Goal: Task Accomplishment & Management: Use online tool/utility

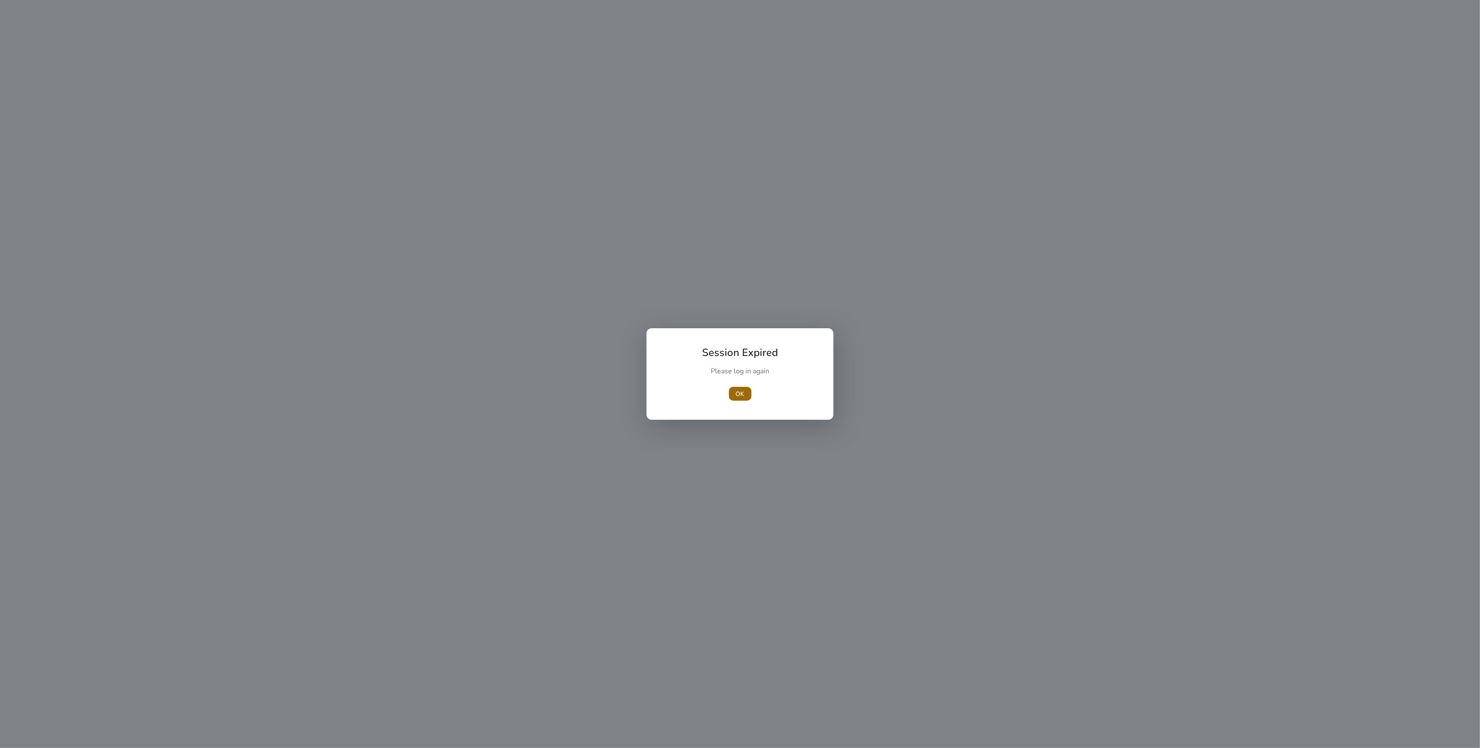
click at [743, 394] on span "OK" at bounding box center [740, 393] width 9 height 9
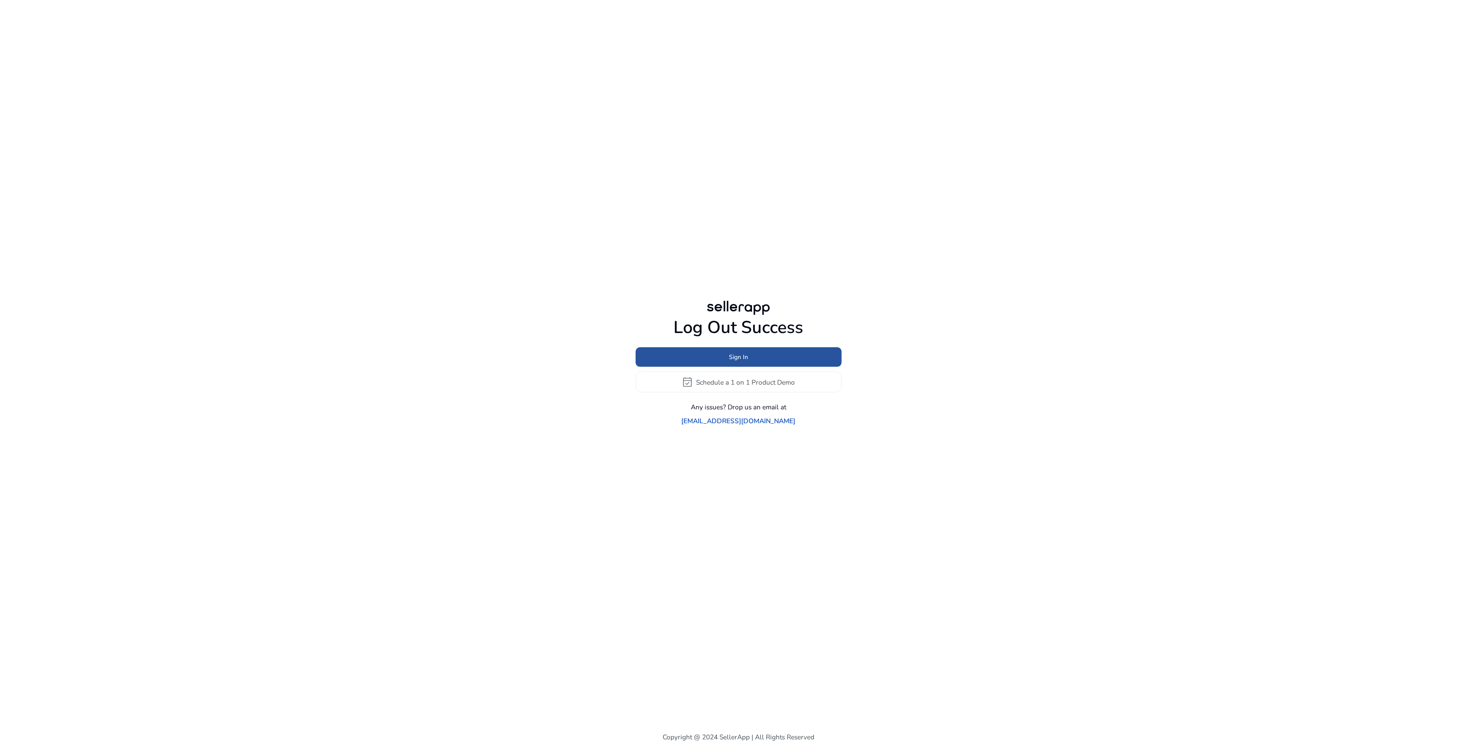
click at [743, 368] on span at bounding box center [739, 357] width 206 height 21
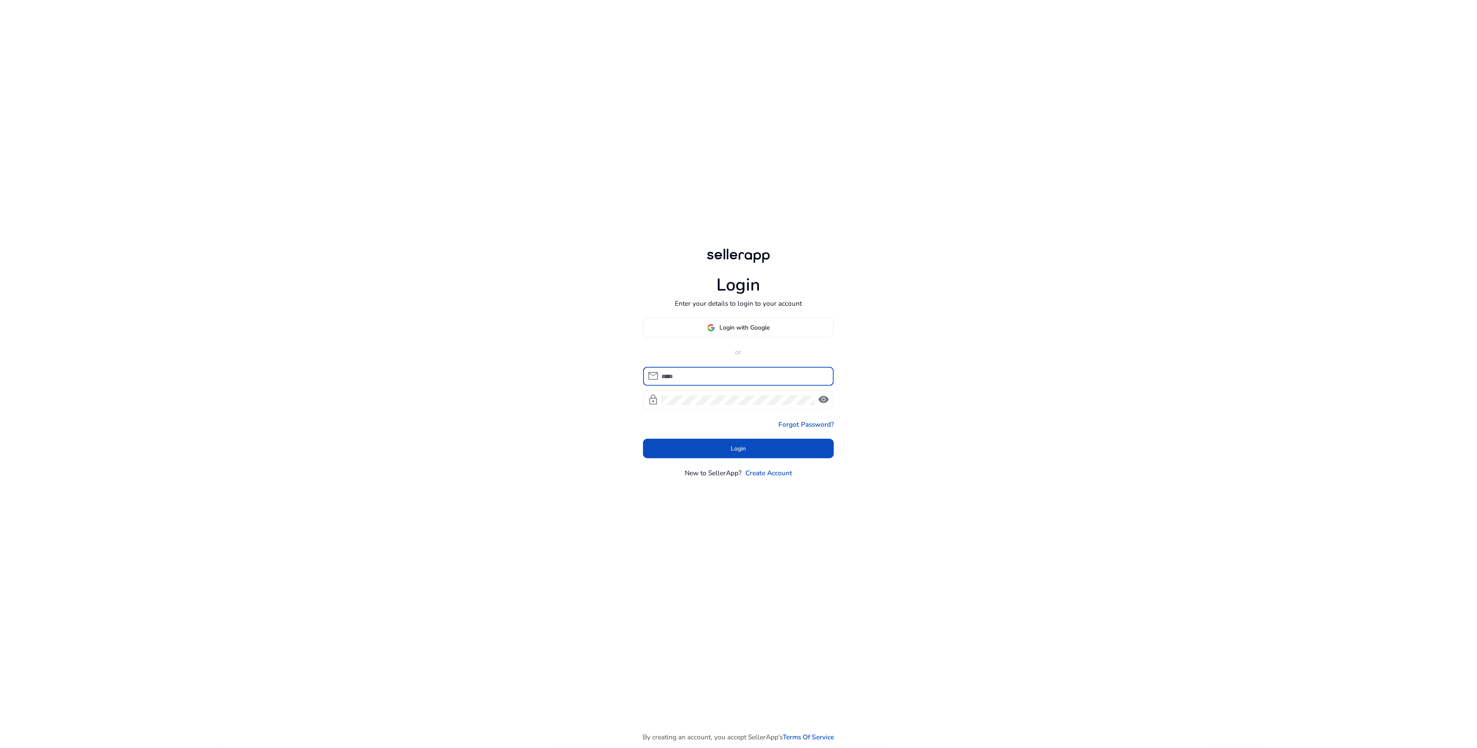
type input "**********"
click at [760, 451] on span at bounding box center [738, 448] width 191 height 21
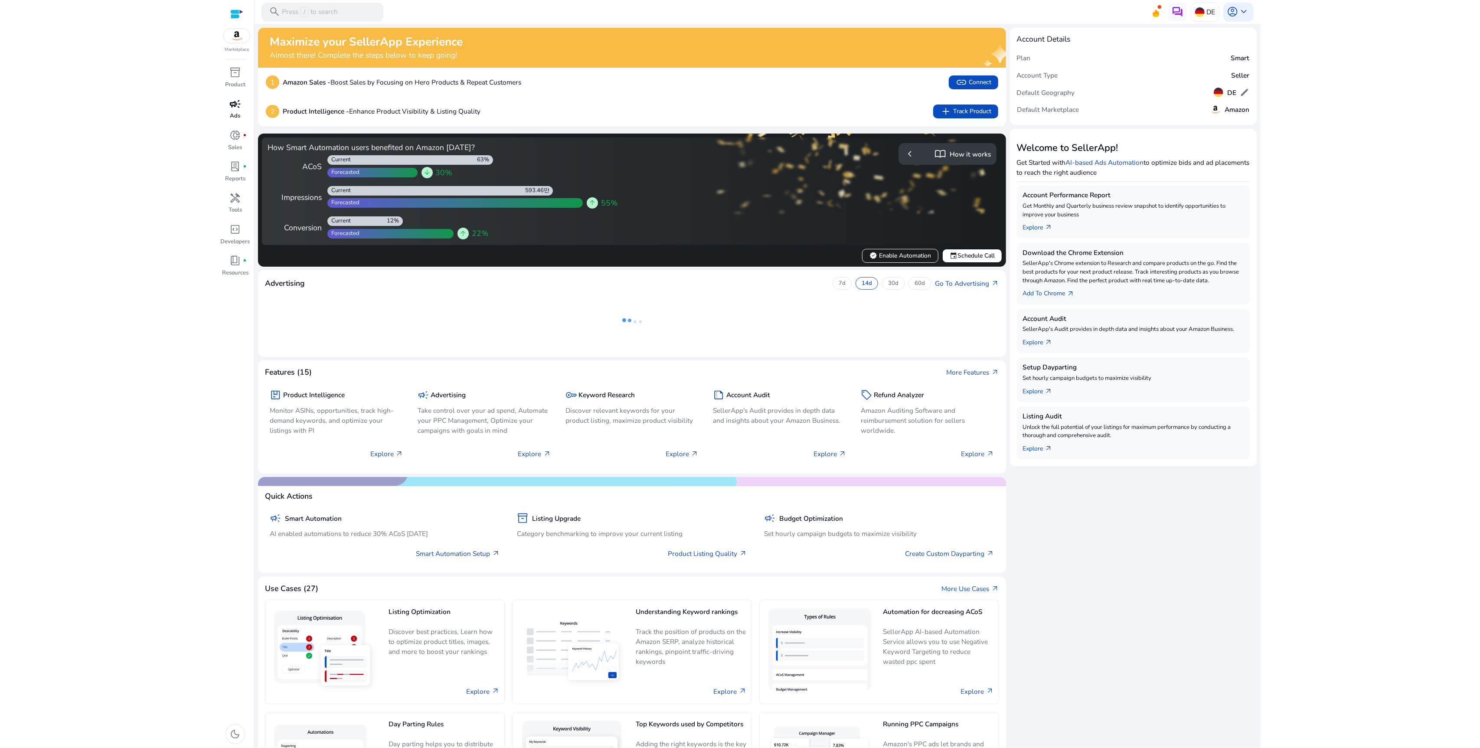
click at [234, 112] on p "Ads" at bounding box center [235, 116] width 10 height 9
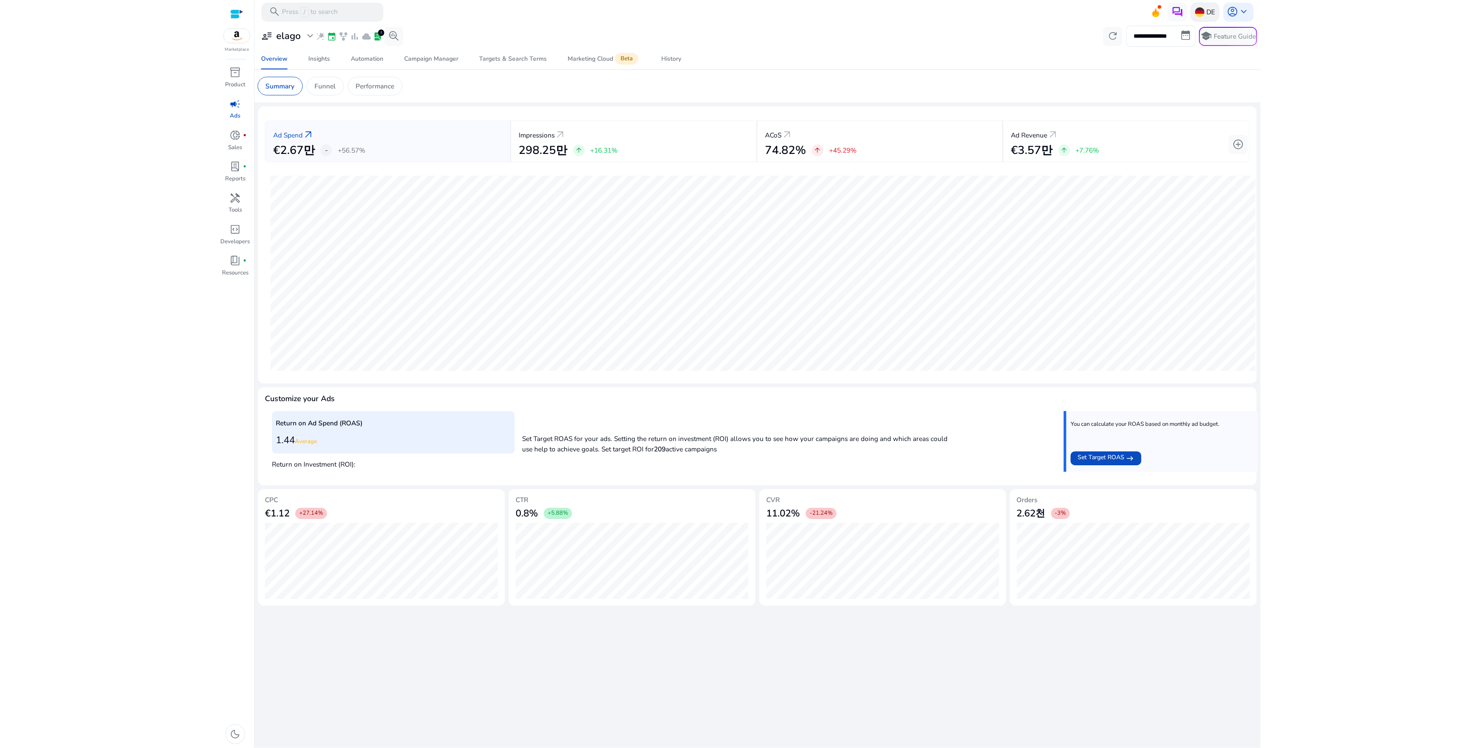
click at [1196, 16] on img at bounding box center [1200, 12] width 10 height 10
click at [1226, 100] on p "[GEOGRAPHIC_DATA]" at bounding box center [1247, 100] width 69 height 10
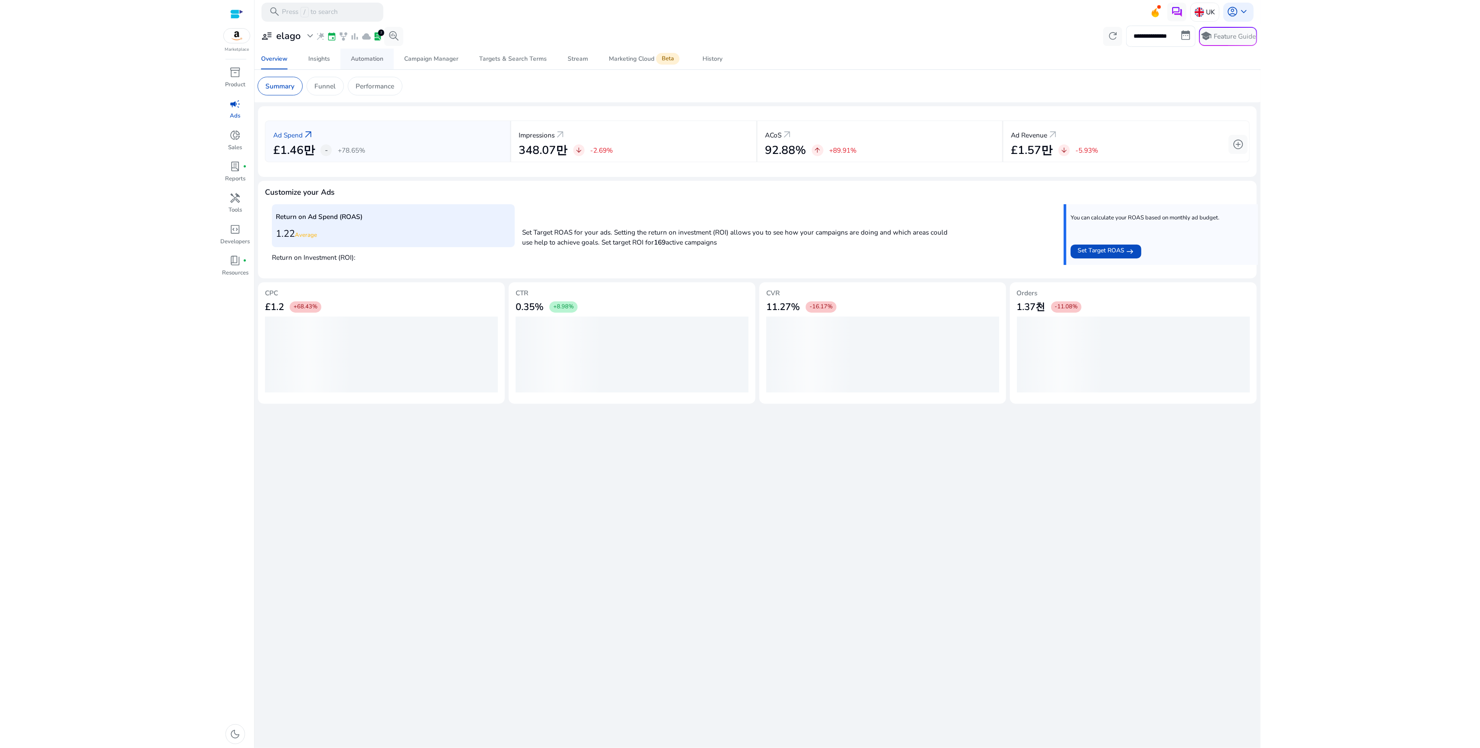
click at [389, 57] on link "Automation" at bounding box center [366, 59] width 53 height 21
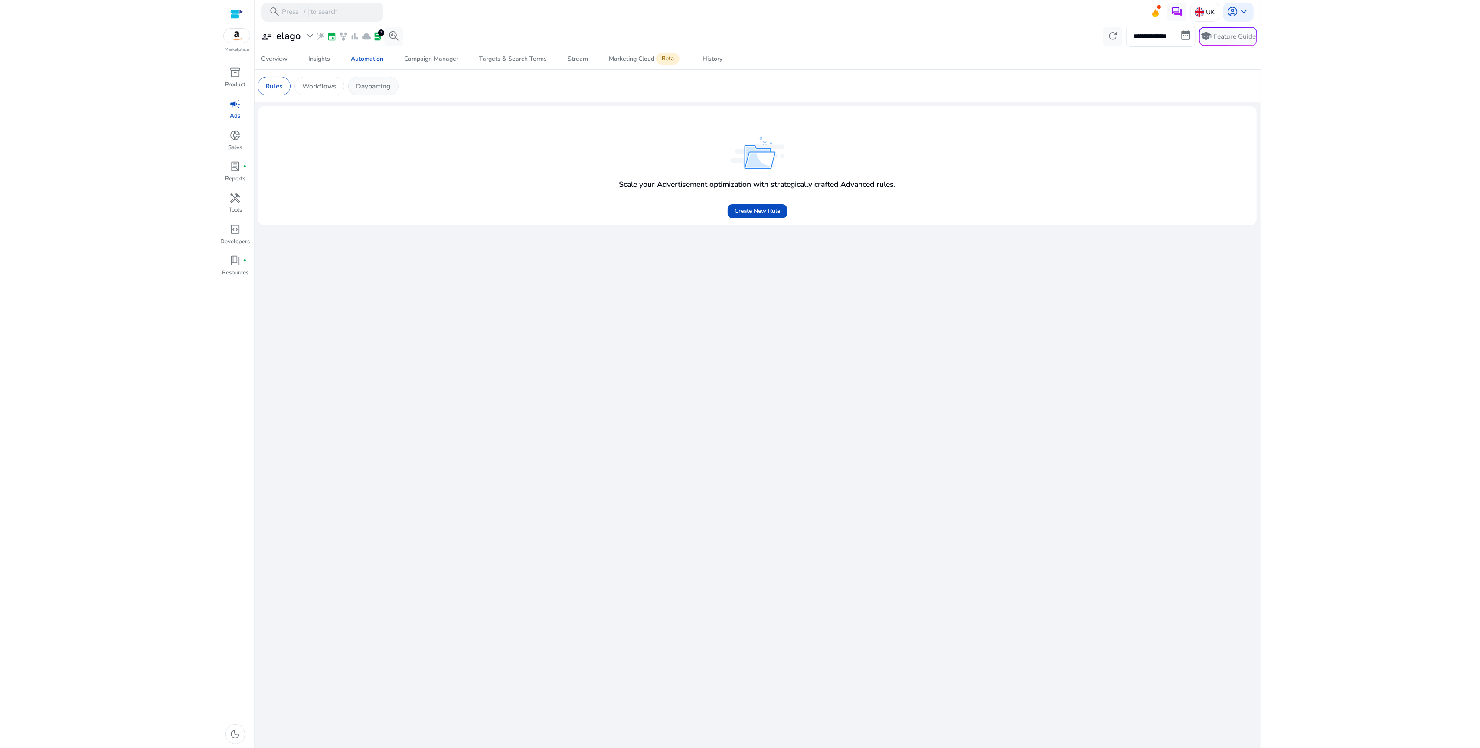
click at [384, 88] on p "Dayparting" at bounding box center [373, 86] width 34 height 10
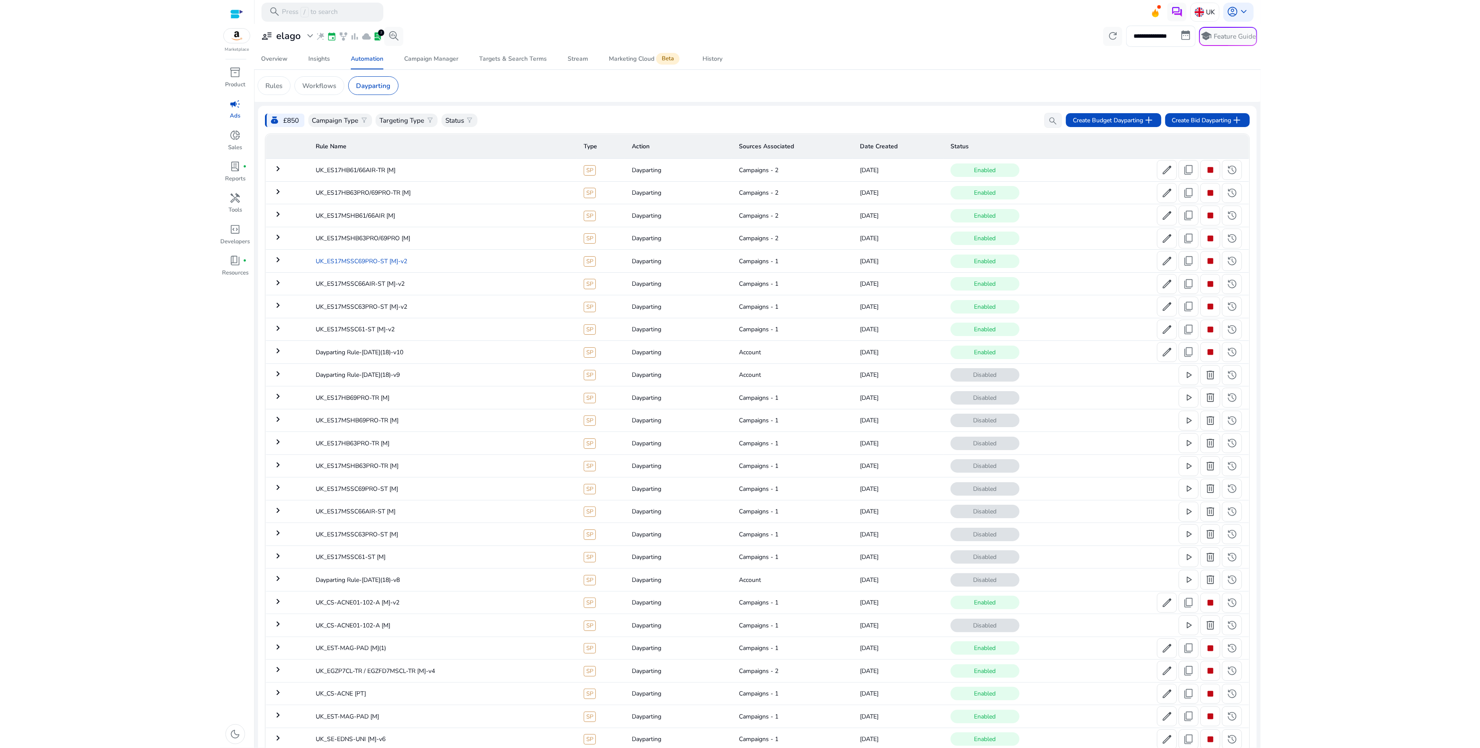
click at [391, 260] on td "UK_ES17MSSC69PRO-ST [M]-v2" at bounding box center [443, 261] width 268 height 23
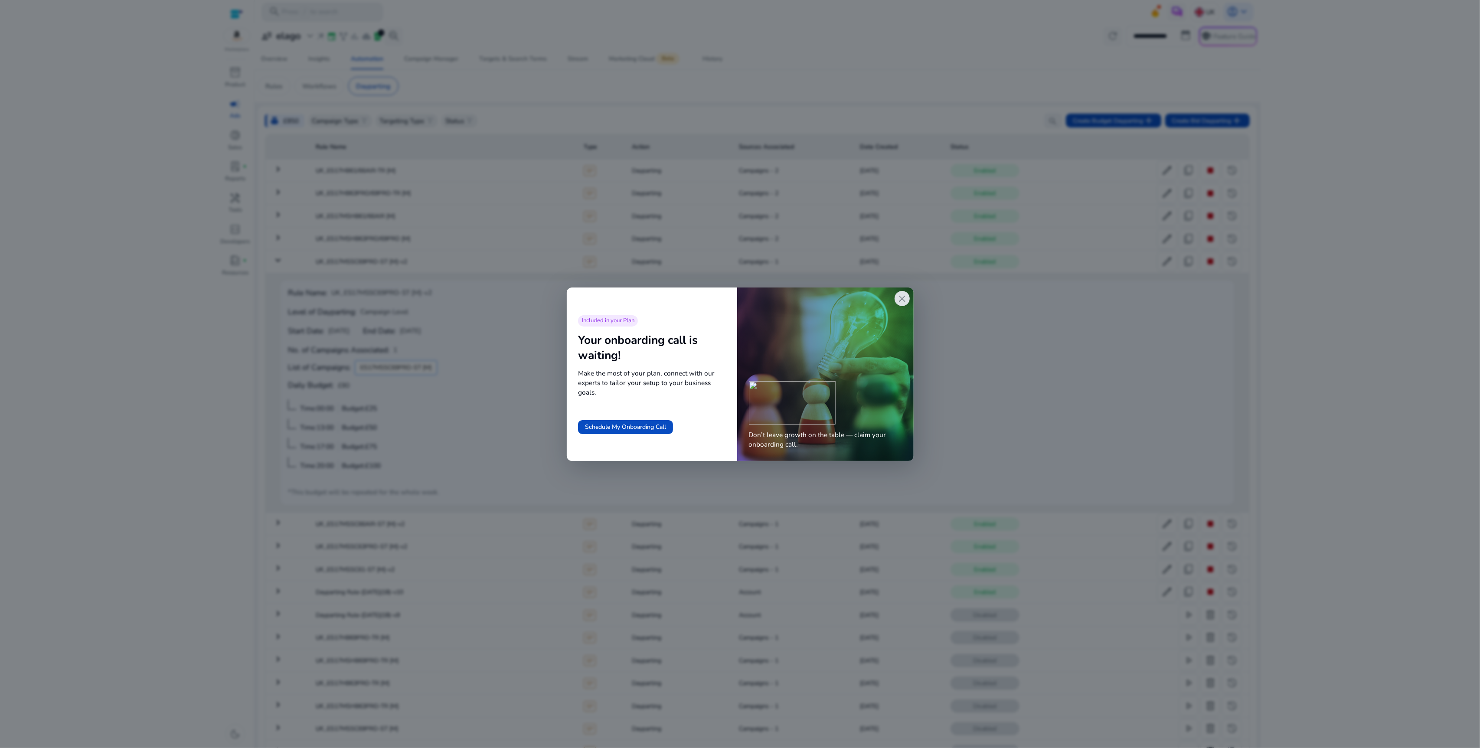
click at [901, 298] on span "close" at bounding box center [901, 298] width 11 height 11
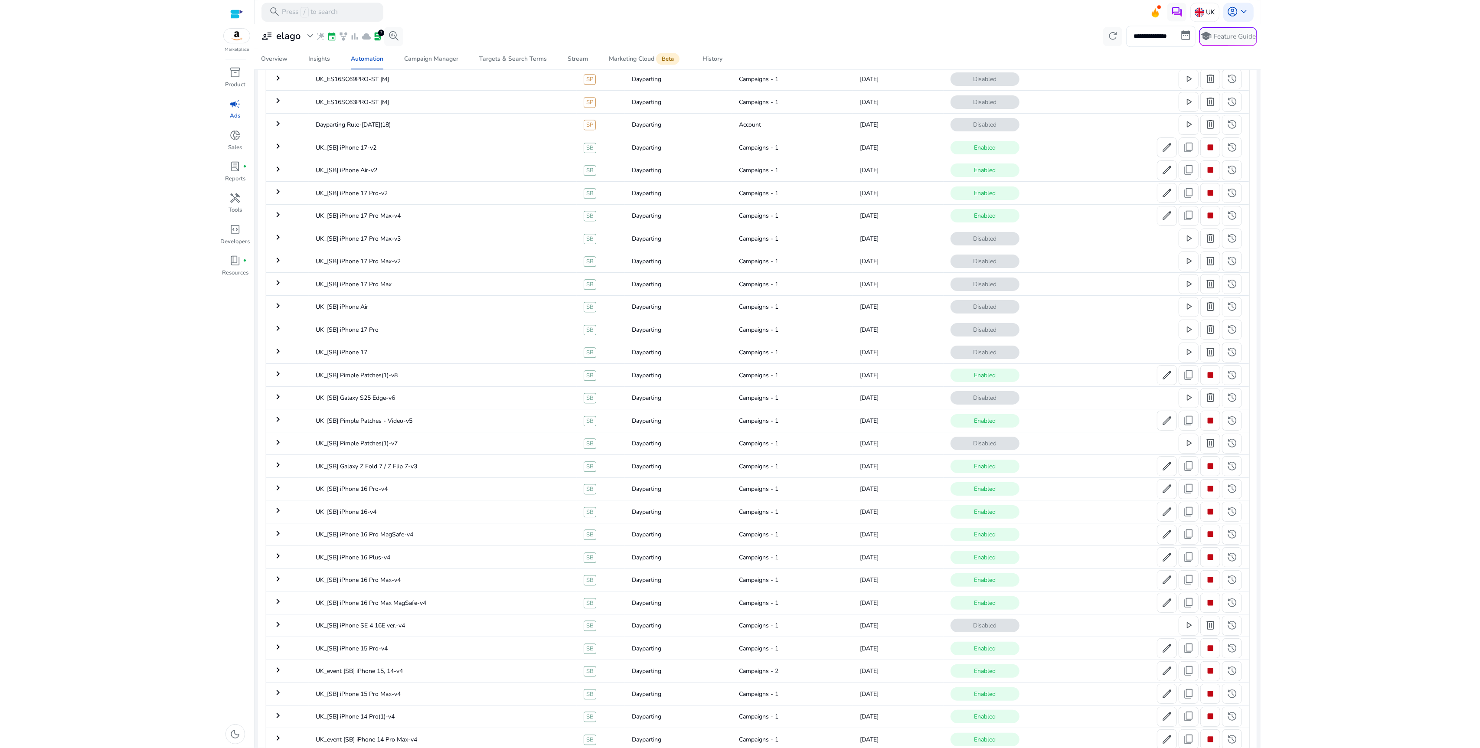
scroll to position [2693, 0]
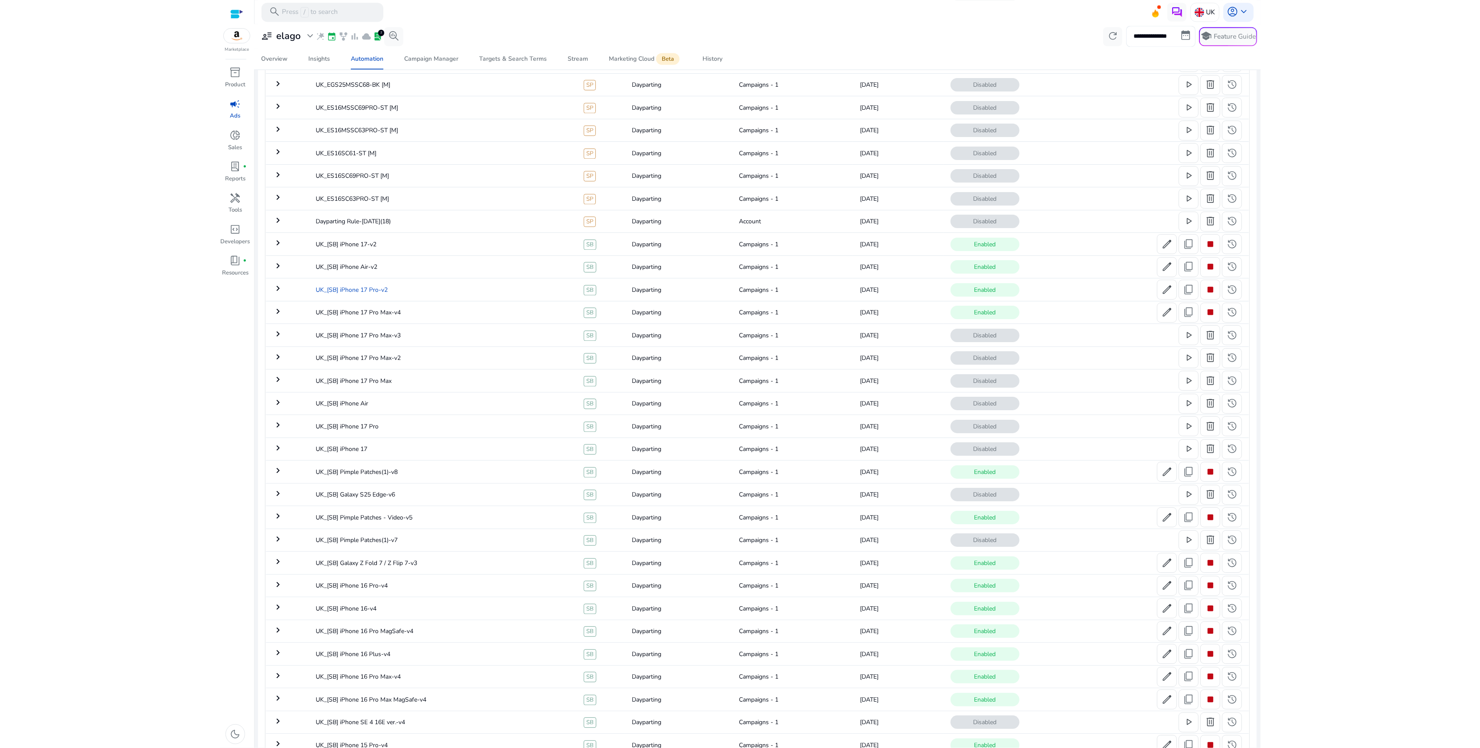
click at [382, 297] on td "UK_[SB] iPhone 17 Pro-v2" at bounding box center [443, 289] width 268 height 23
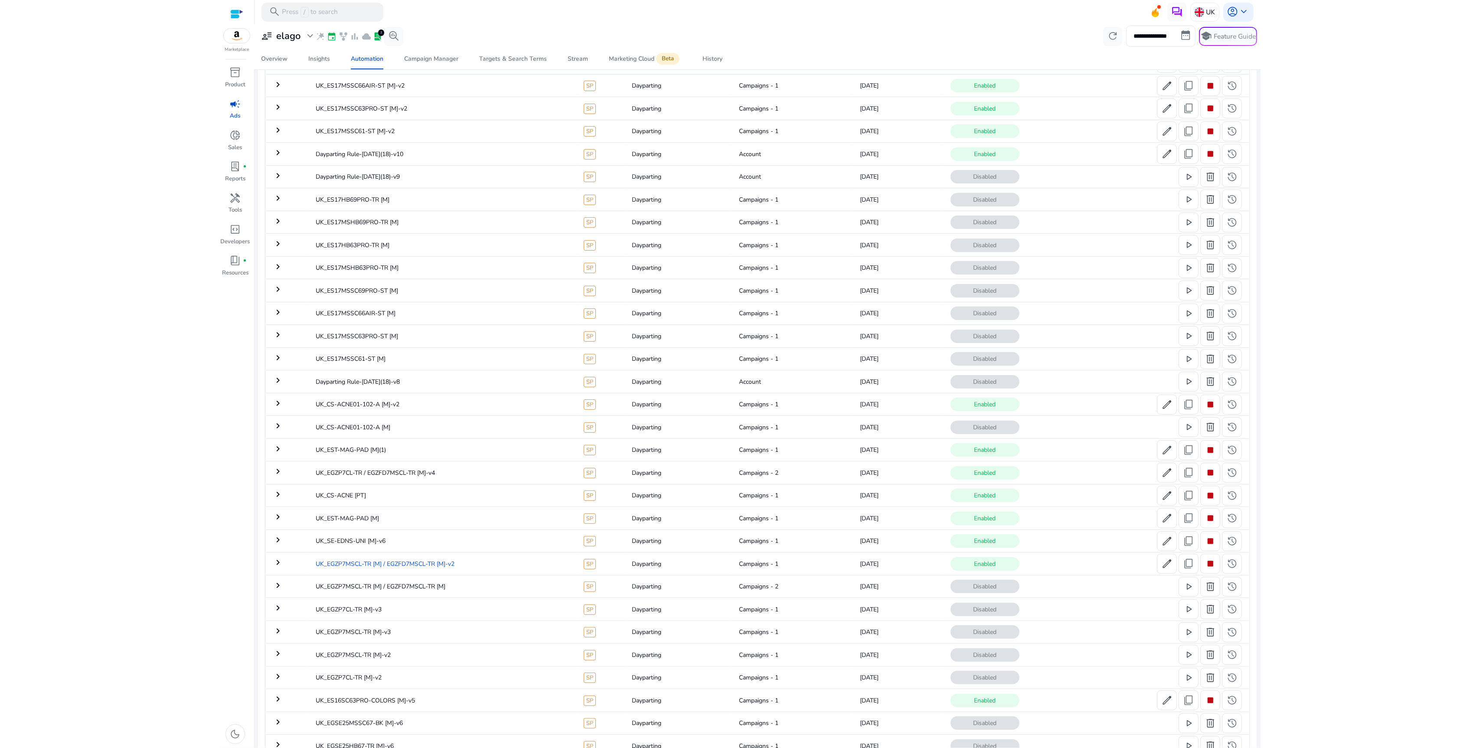
scroll to position [183, 0]
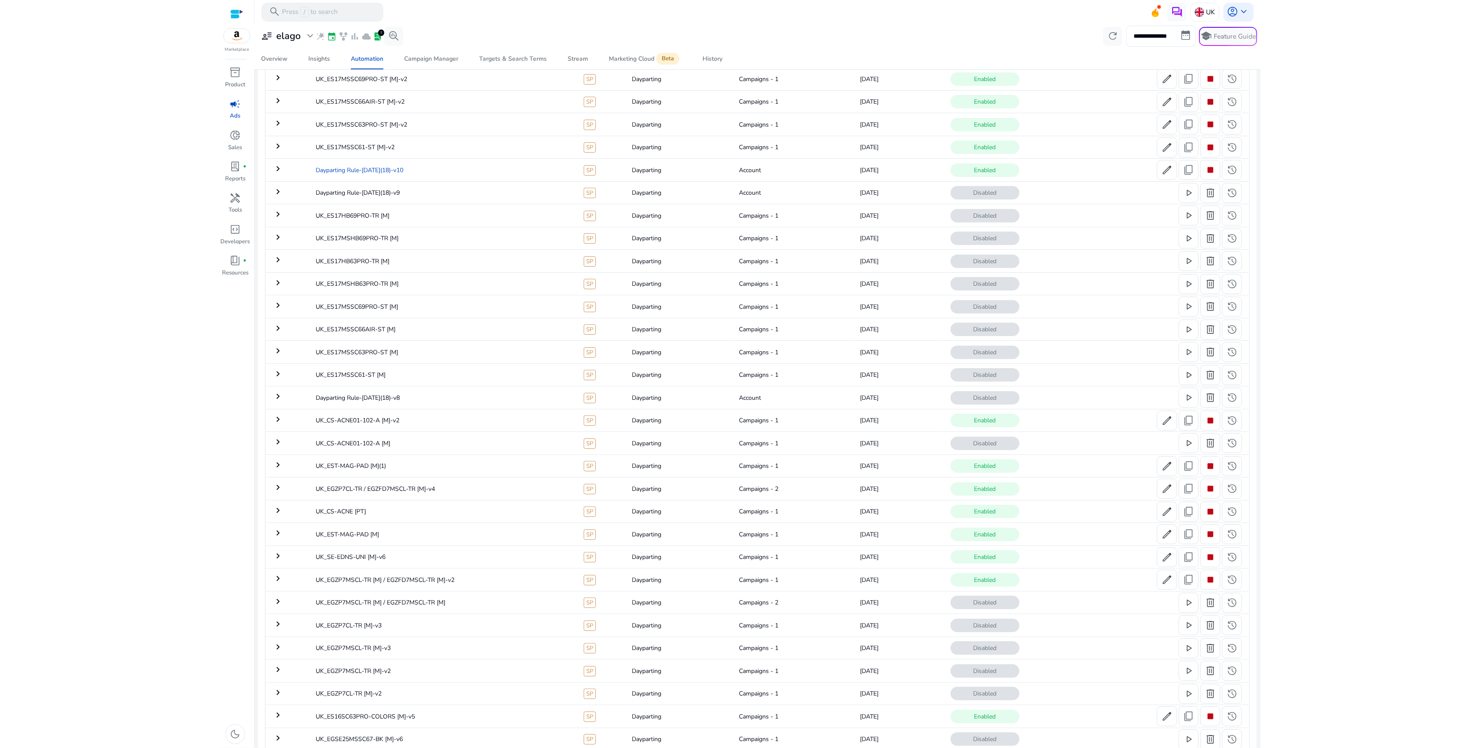
click at [422, 173] on td "Dayparting Rule-[DATE](18)-v10" at bounding box center [443, 170] width 268 height 23
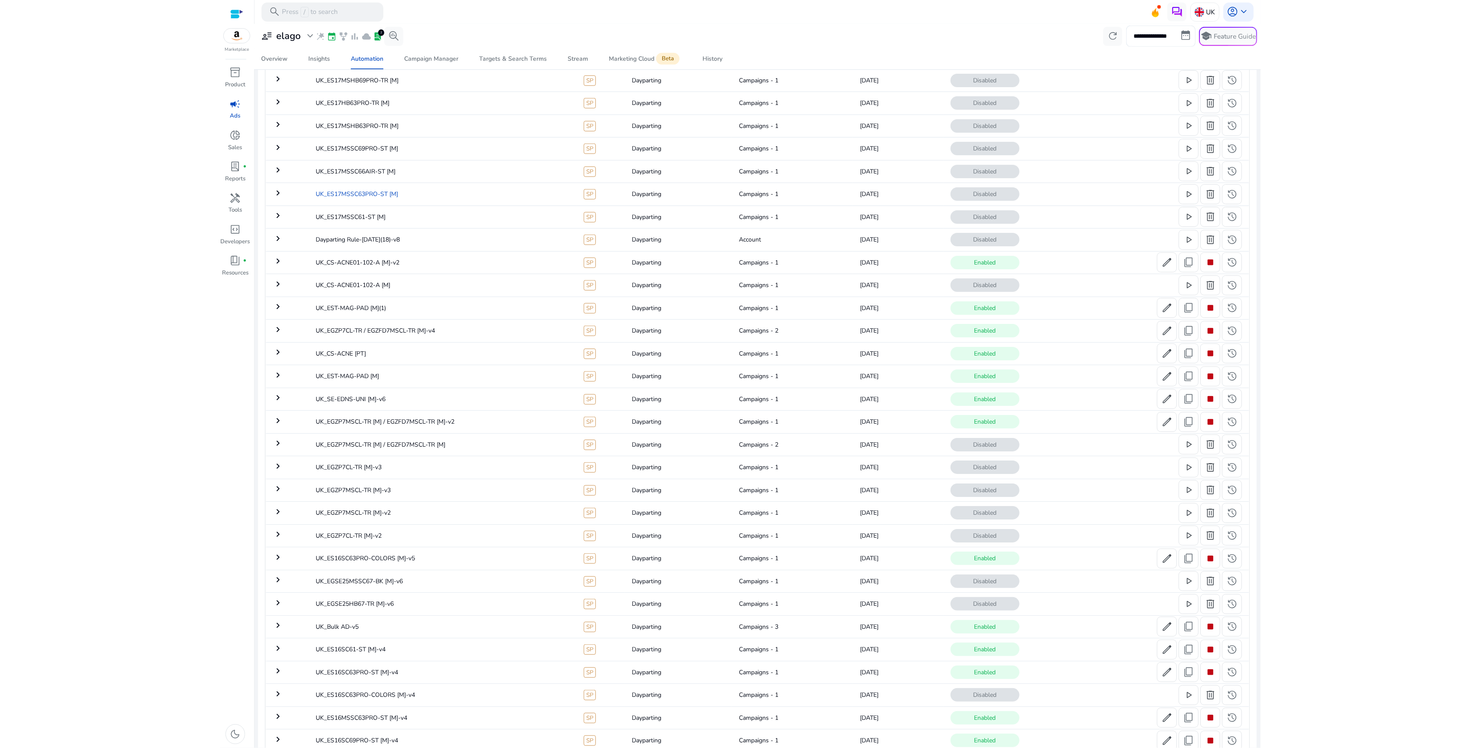
scroll to position [574, 0]
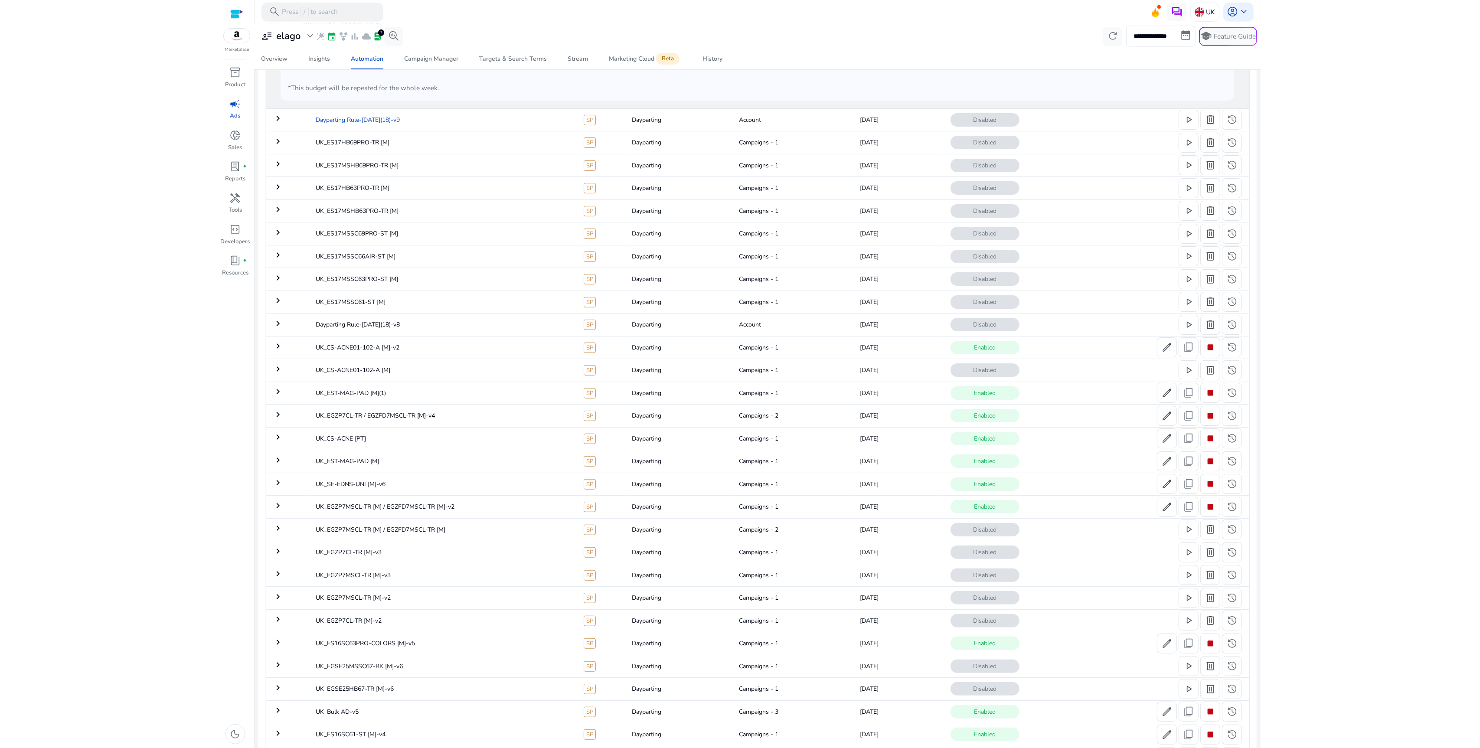
click at [432, 120] on td "Dayparting Rule-[DATE](18)-v9" at bounding box center [443, 119] width 268 height 23
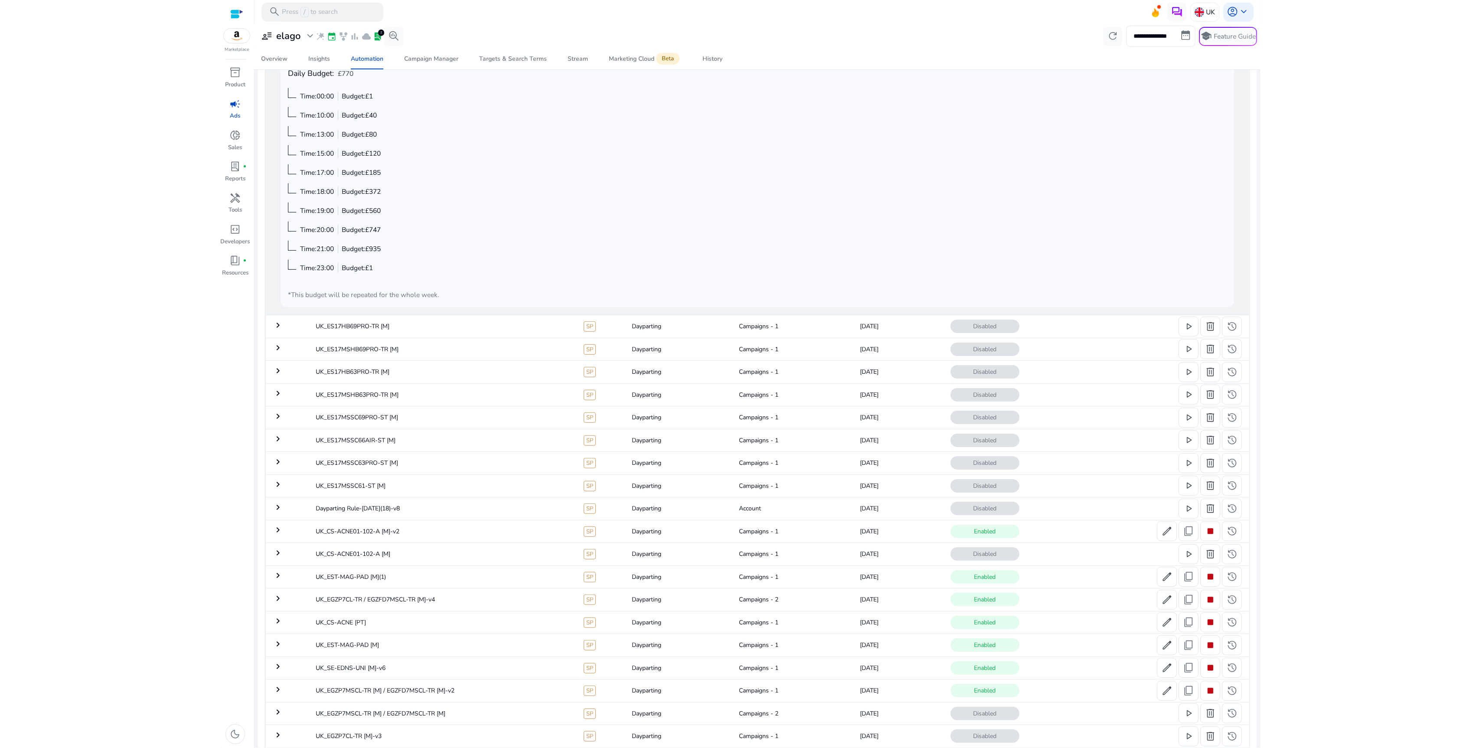
scroll to position [365, 0]
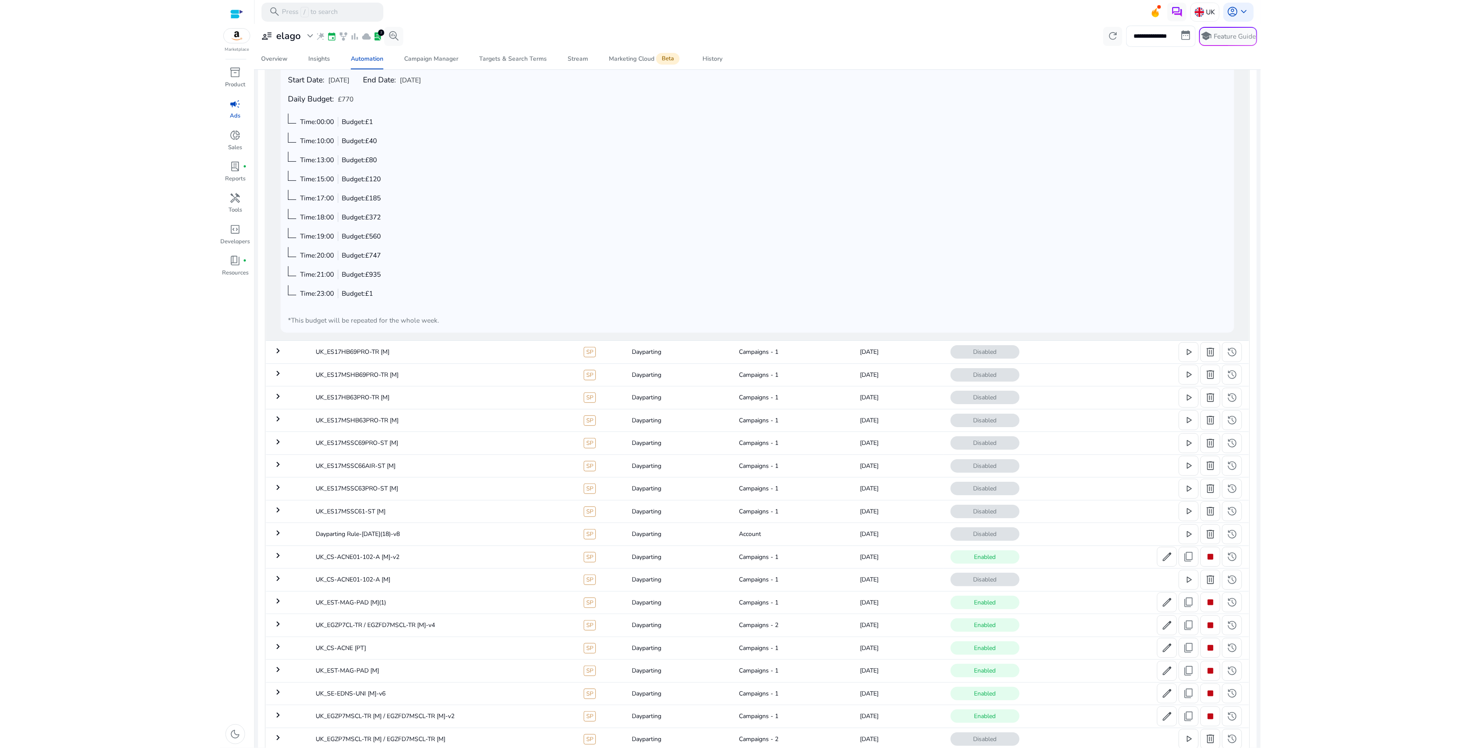
click at [96, 129] on html "**********" at bounding box center [740, 374] width 1480 height 748
